Goal: Task Accomplishment & Management: Manage account settings

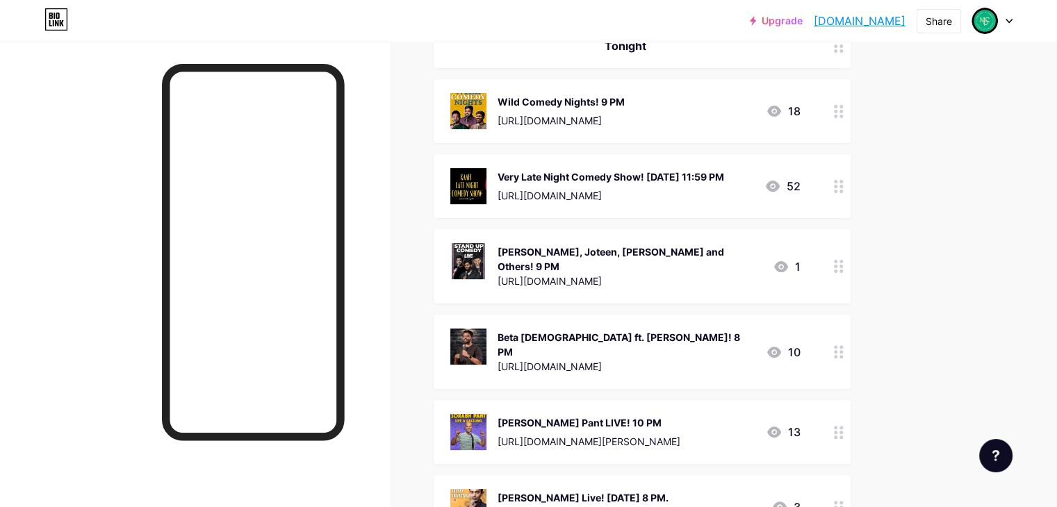
scroll to position [347, 0]
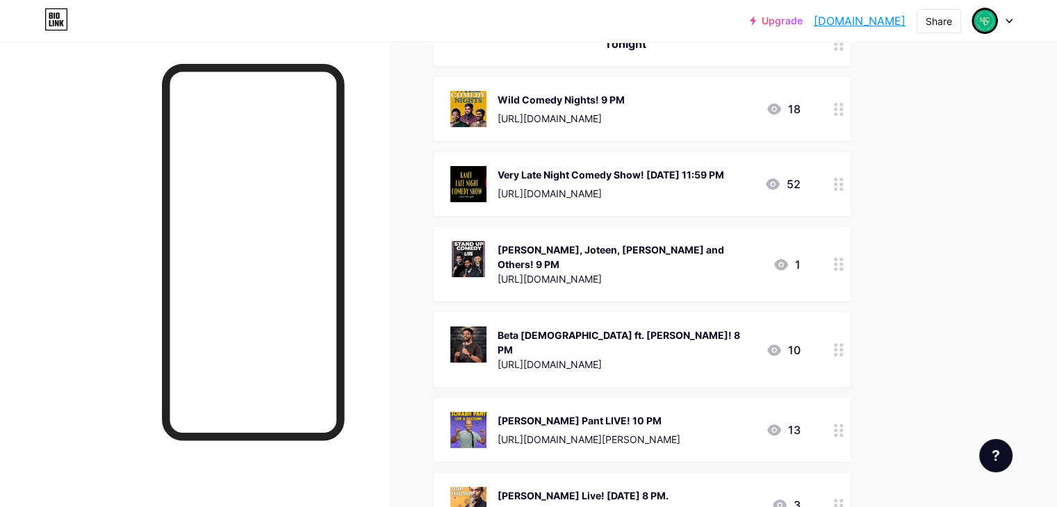
click at [844, 110] on icon at bounding box center [839, 109] width 10 height 13
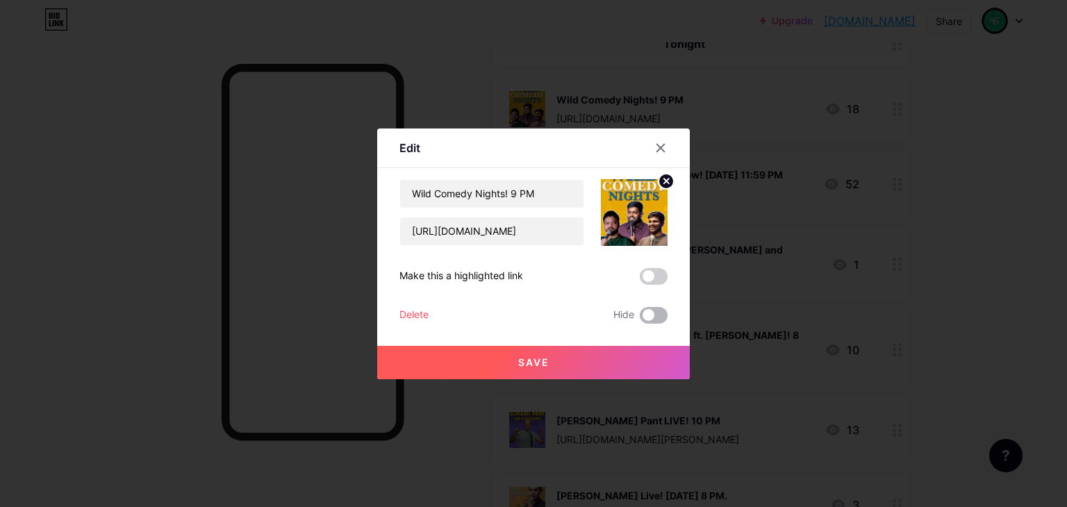
click at [652, 318] on span at bounding box center [654, 315] width 28 height 17
click at [640, 319] on input "checkbox" at bounding box center [640, 319] width 0 height 0
click at [653, 353] on button "Save" at bounding box center [533, 362] width 313 height 33
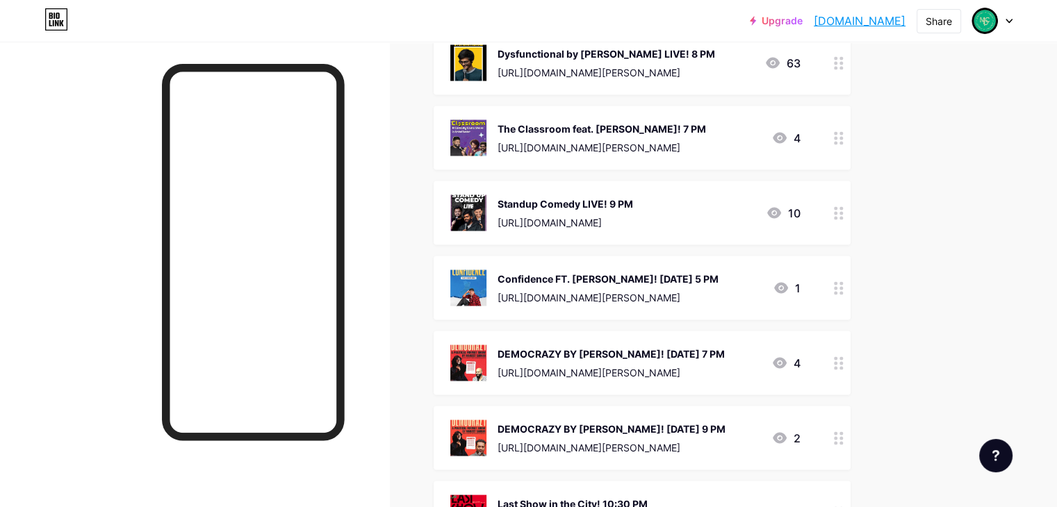
scroll to position [2710, 0]
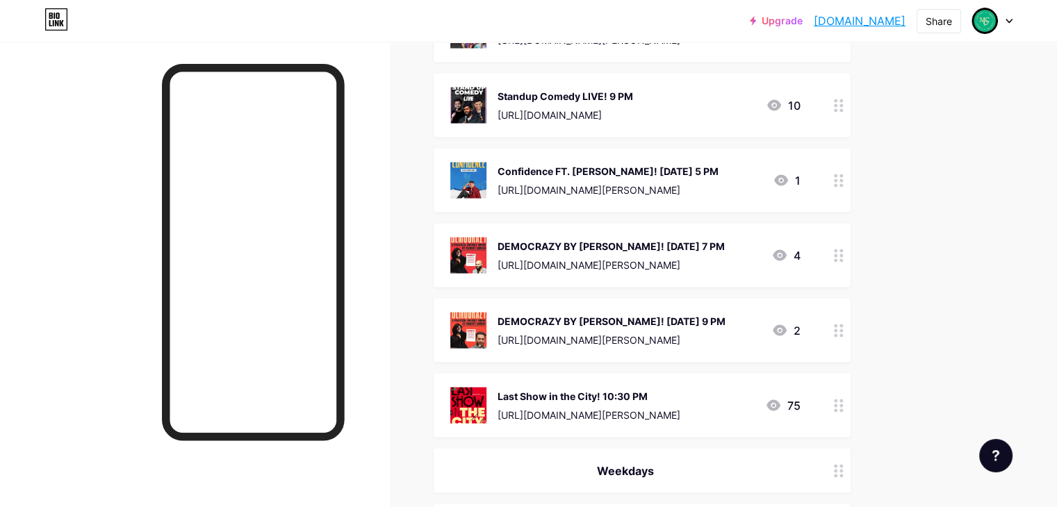
click at [843, 404] on circle at bounding box center [840, 405] width 3 height 3
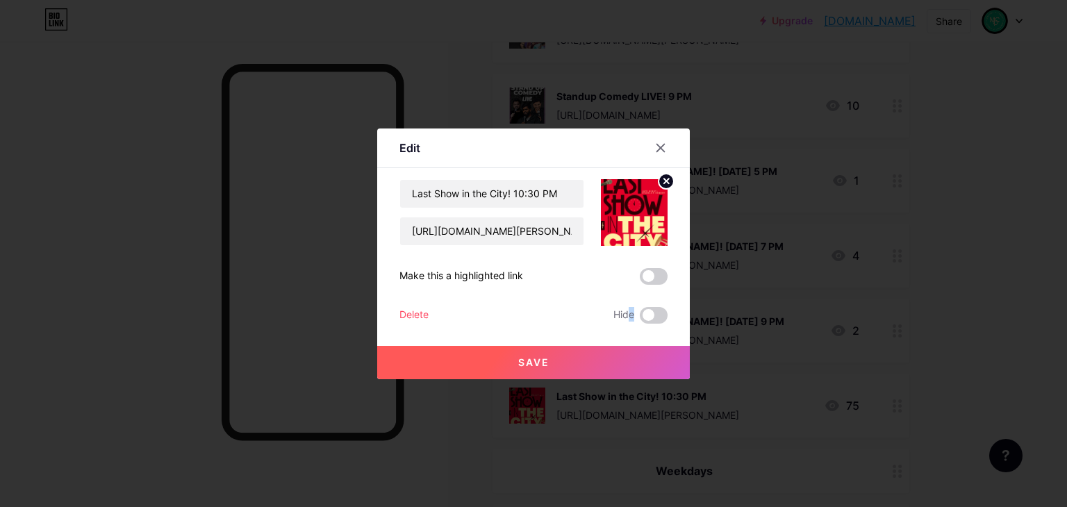
click at [631, 304] on div "Last Show in the City! 10:30 PM [URL][DOMAIN_NAME][PERSON_NAME] Make this a hig…" at bounding box center [534, 251] width 268 height 145
click at [644, 319] on span at bounding box center [654, 315] width 28 height 17
click at [640, 319] on input "checkbox" at bounding box center [640, 319] width 0 height 0
click at [648, 373] on button "Save" at bounding box center [533, 362] width 313 height 33
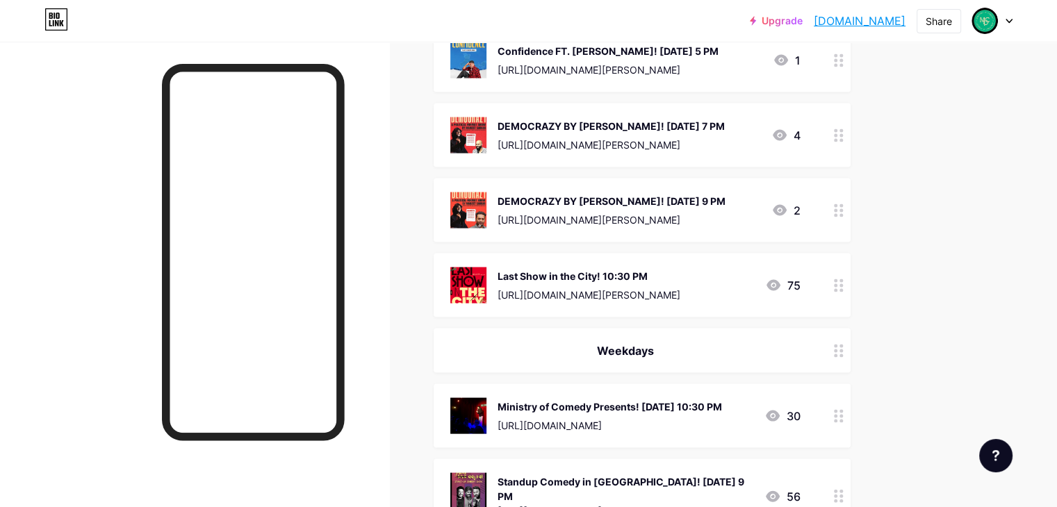
scroll to position [2849, 0]
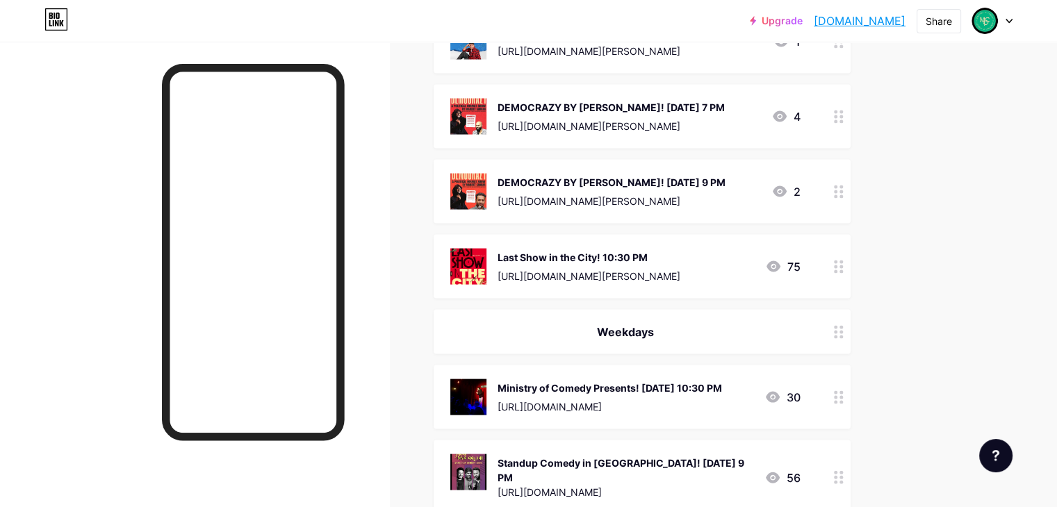
click at [844, 326] on icon at bounding box center [839, 332] width 10 height 13
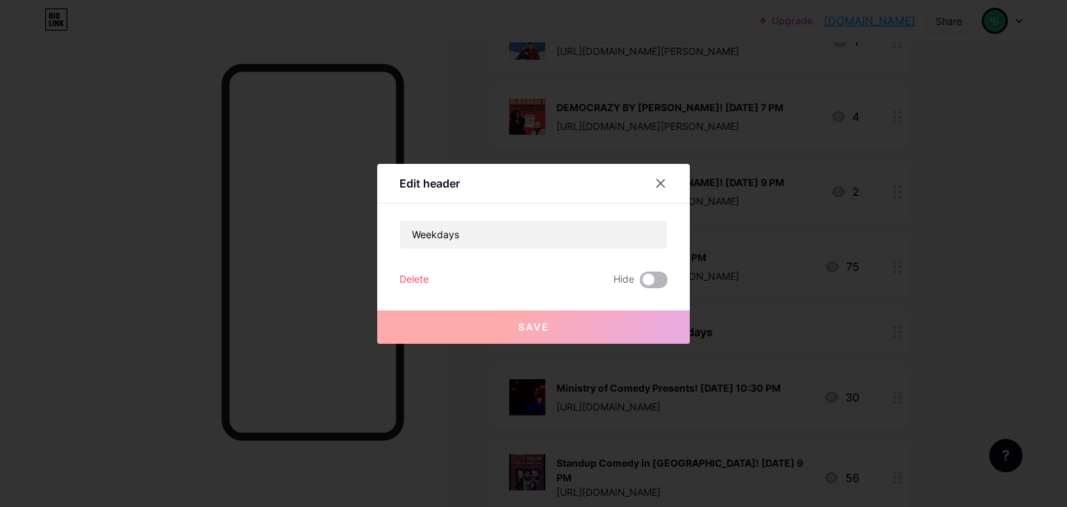
click at [649, 286] on span at bounding box center [654, 280] width 28 height 17
click at [640, 284] on input "checkbox" at bounding box center [640, 284] width 0 height 0
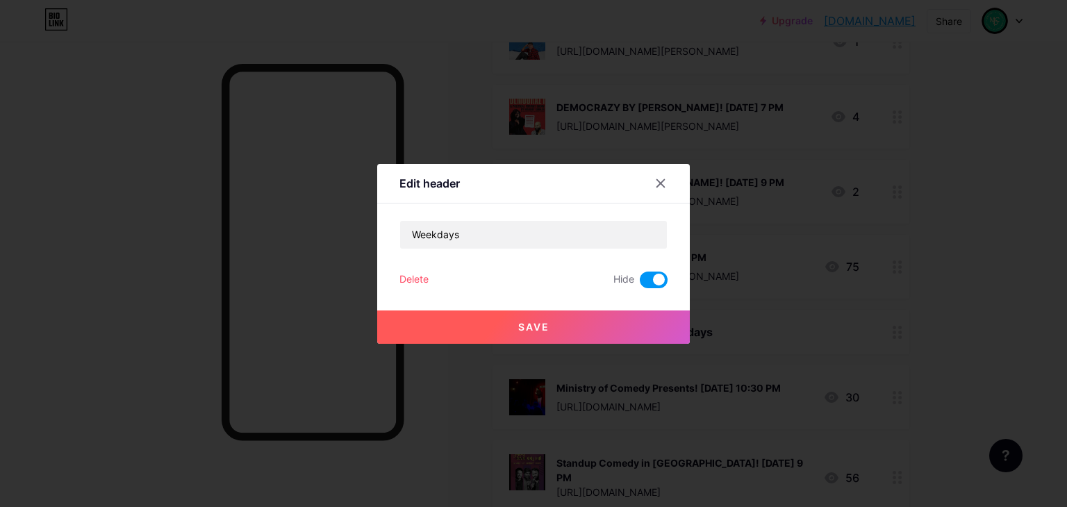
click at [646, 335] on button "Save" at bounding box center [533, 327] width 313 height 33
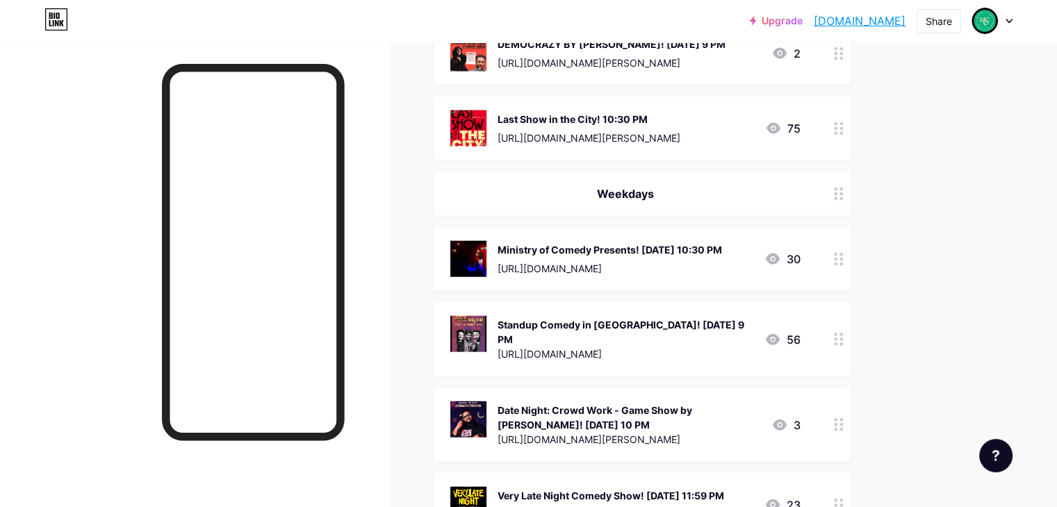
scroll to position [2988, 0]
click at [851, 240] on div at bounding box center [839, 259] width 24 height 64
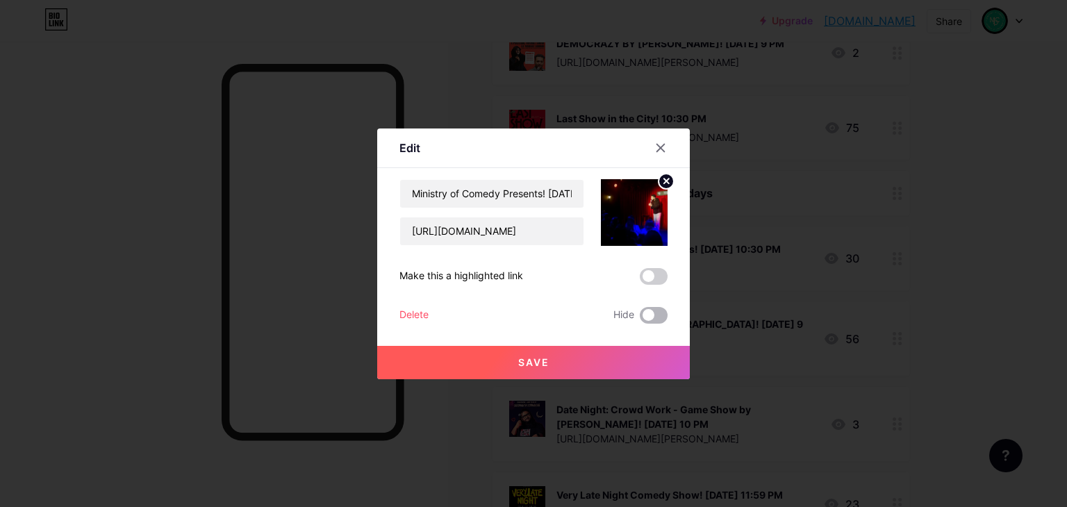
click at [654, 315] on span at bounding box center [654, 315] width 28 height 17
click at [640, 319] on input "checkbox" at bounding box center [640, 319] width 0 height 0
click at [661, 360] on button "Save" at bounding box center [533, 362] width 313 height 33
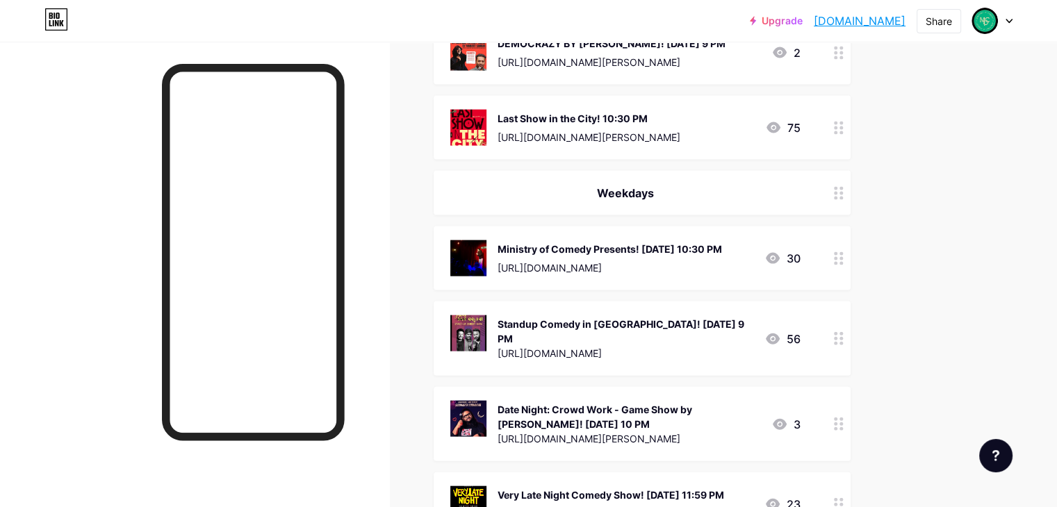
click at [837, 337] on circle at bounding box center [835, 338] width 3 height 3
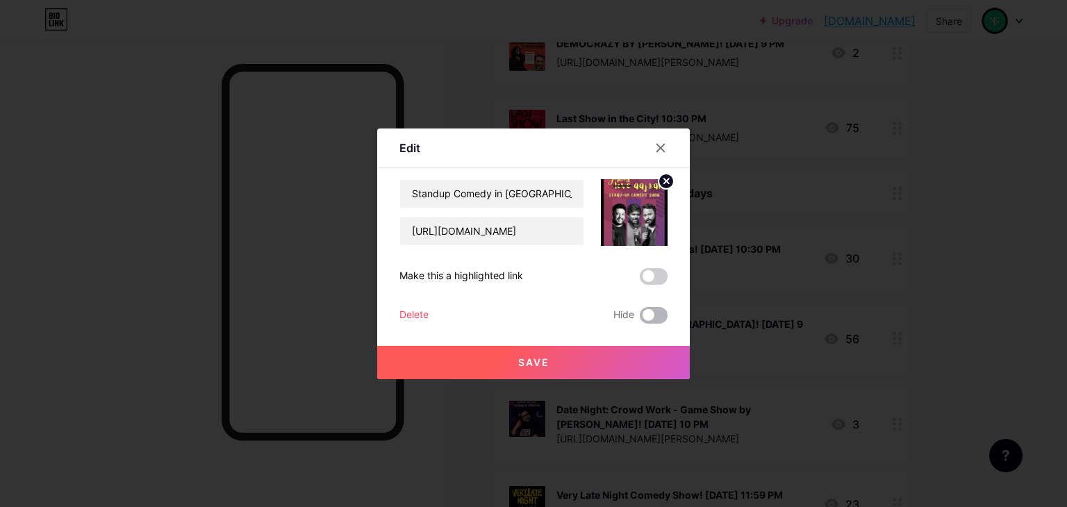
click at [657, 314] on span at bounding box center [654, 315] width 28 height 17
click at [640, 319] on input "checkbox" at bounding box center [640, 319] width 0 height 0
click at [662, 365] on button "Save" at bounding box center [533, 362] width 313 height 33
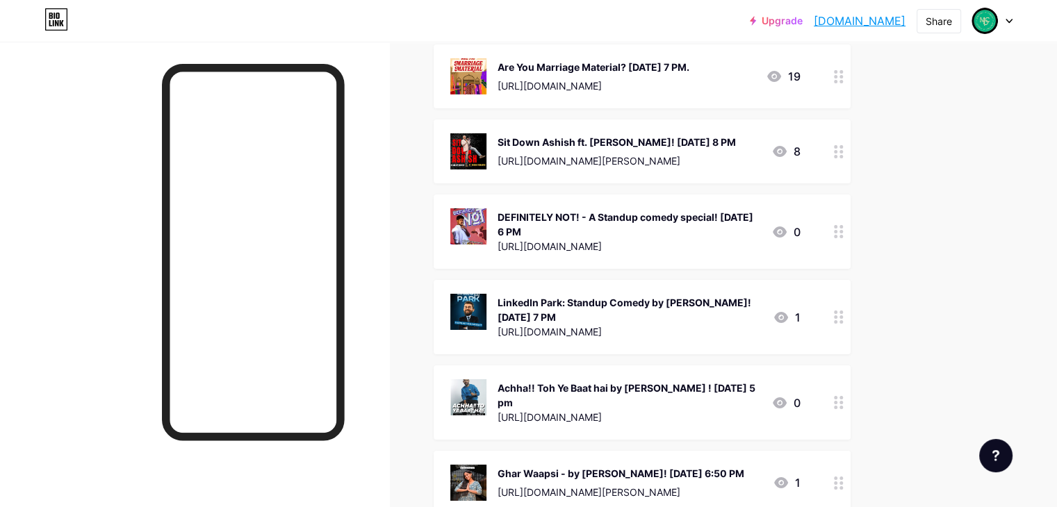
scroll to position [4730, 0]
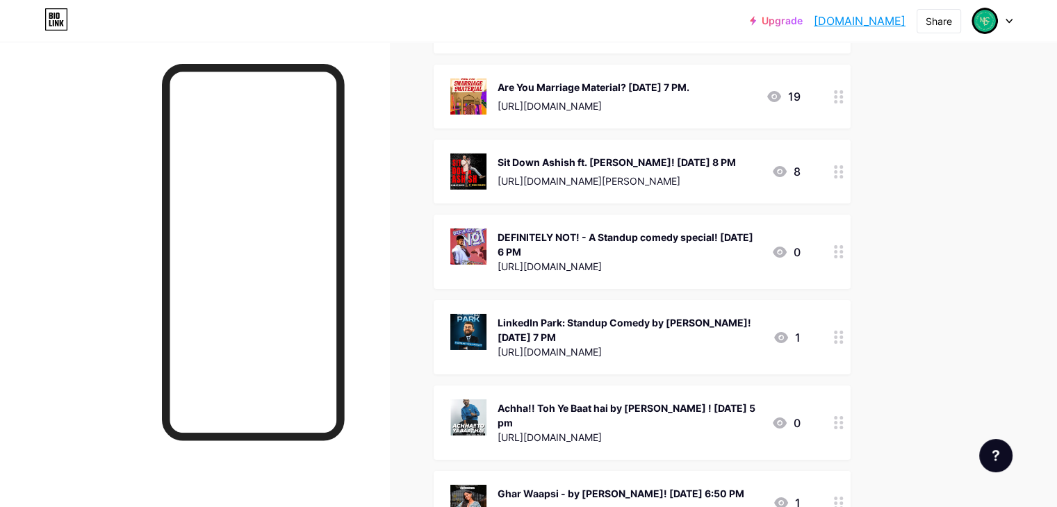
click at [851, 215] on div at bounding box center [839, 252] width 24 height 74
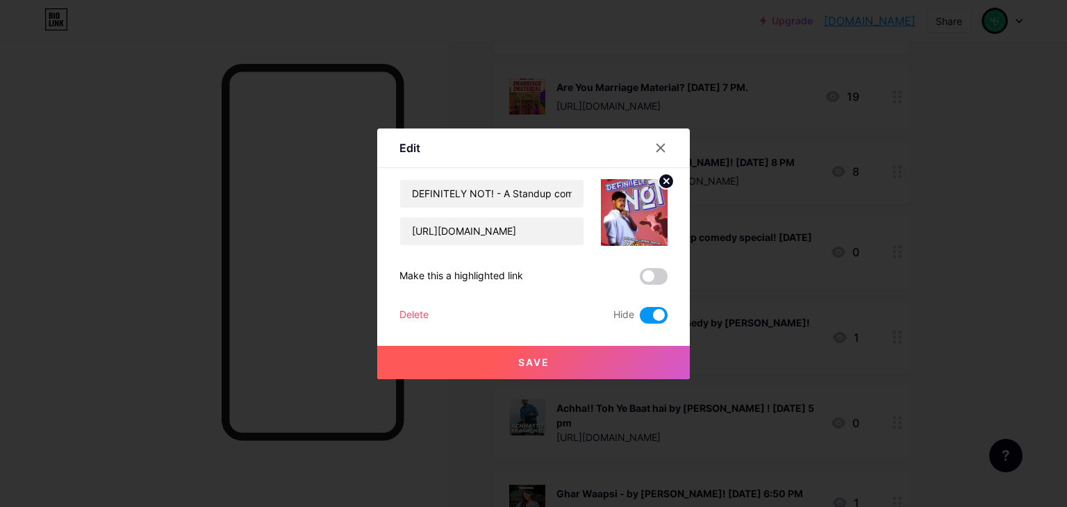
click at [662, 315] on span at bounding box center [654, 315] width 28 height 17
click at [640, 319] on input "checkbox" at bounding box center [640, 319] width 0 height 0
click at [671, 354] on button "Save" at bounding box center [533, 362] width 313 height 33
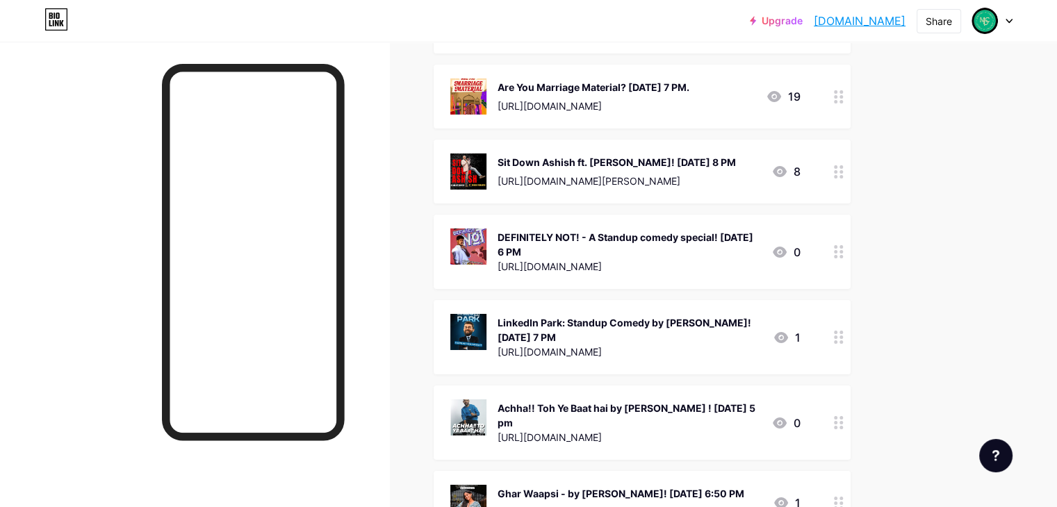
click at [844, 331] on icon at bounding box center [839, 337] width 10 height 13
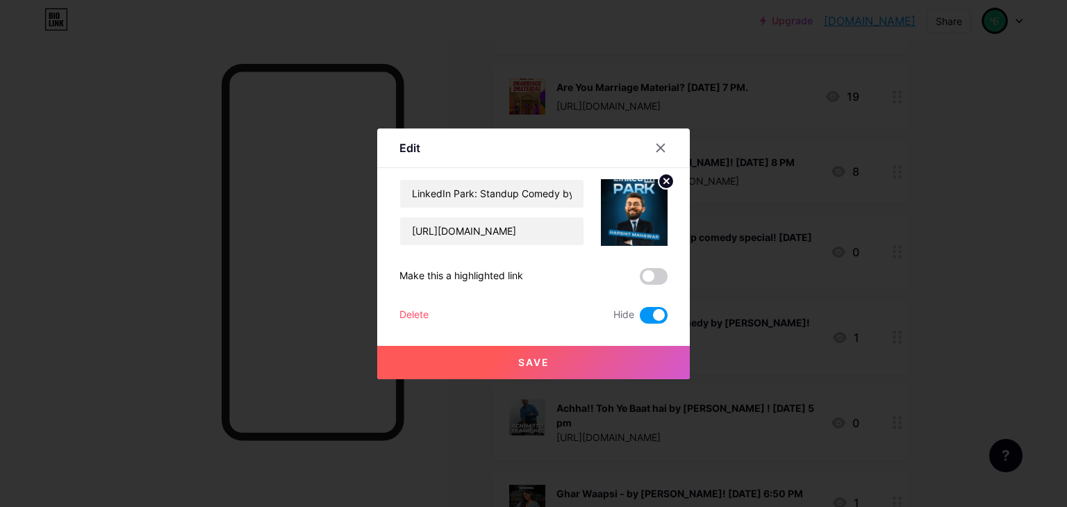
click at [654, 315] on span at bounding box center [654, 315] width 28 height 17
click at [640, 319] on input "checkbox" at bounding box center [640, 319] width 0 height 0
click at [652, 366] on button "Save" at bounding box center [533, 362] width 313 height 33
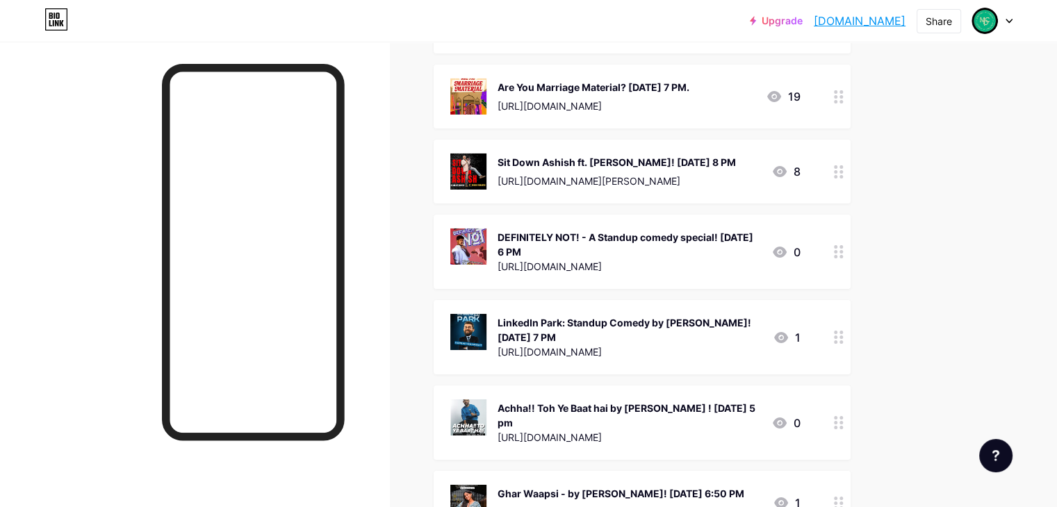
click at [844, 416] on icon at bounding box center [839, 422] width 10 height 13
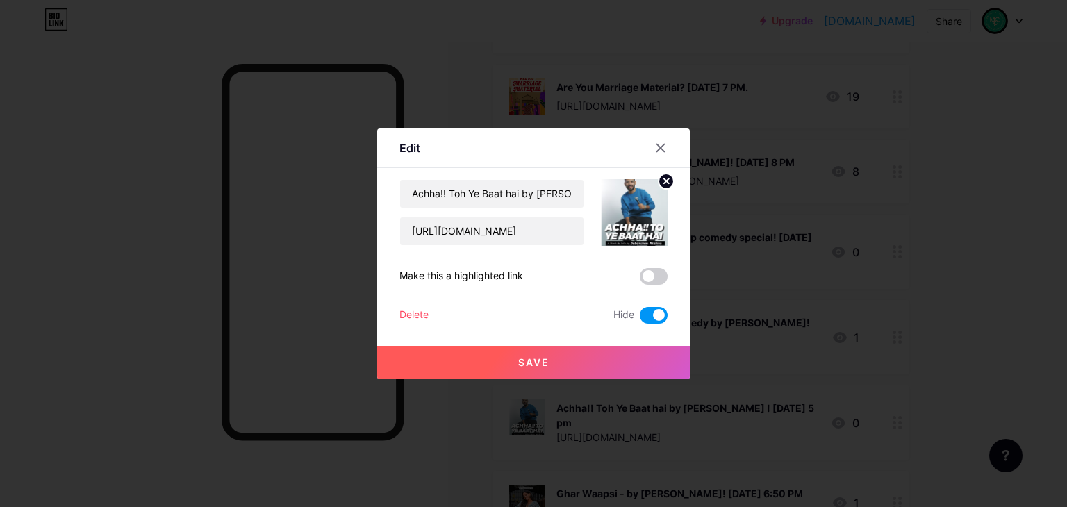
click at [666, 319] on span at bounding box center [654, 315] width 28 height 17
click at [640, 319] on input "checkbox" at bounding box center [640, 319] width 0 height 0
click at [666, 363] on button "Save" at bounding box center [533, 362] width 313 height 33
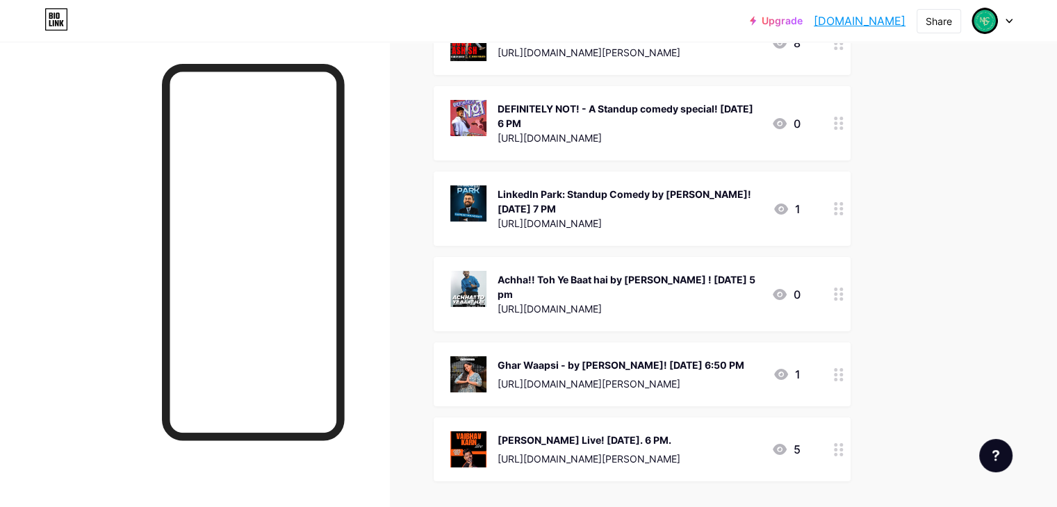
scroll to position [4869, 0]
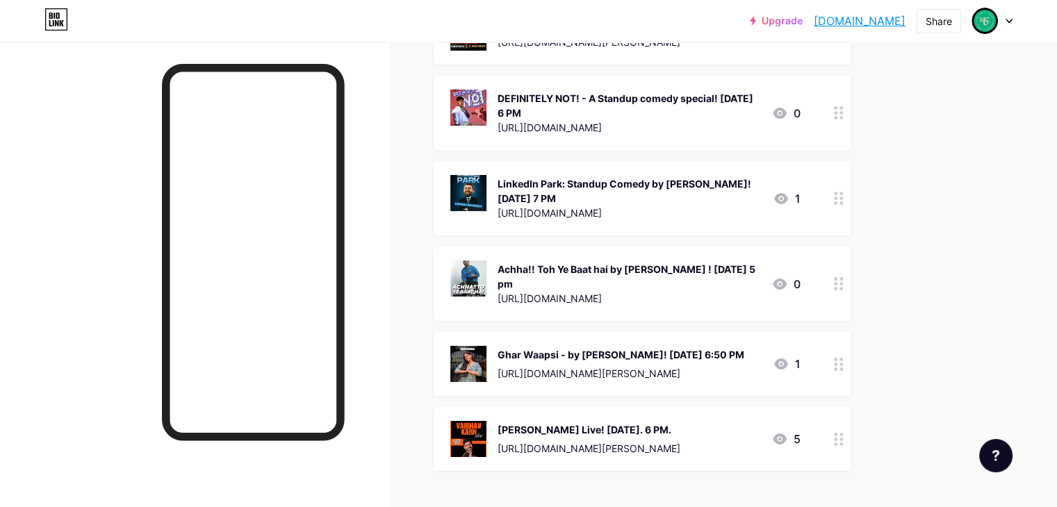
click at [851, 332] on div "Ghar Waapsi - by [PERSON_NAME]! [DATE] 6:50 PM [URL][DOMAIN_NAME][PERSON_NAME] 1" at bounding box center [642, 364] width 417 height 64
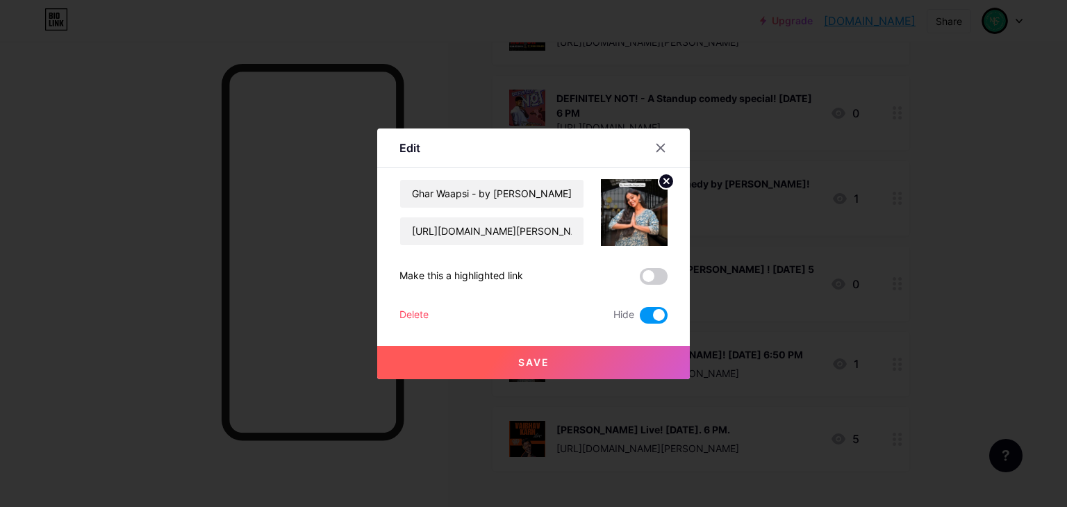
click at [655, 309] on span at bounding box center [654, 315] width 28 height 17
click at [640, 319] on input "checkbox" at bounding box center [640, 319] width 0 height 0
click at [659, 362] on button "Save" at bounding box center [533, 362] width 313 height 33
